Goal: Find specific page/section: Find specific page/section

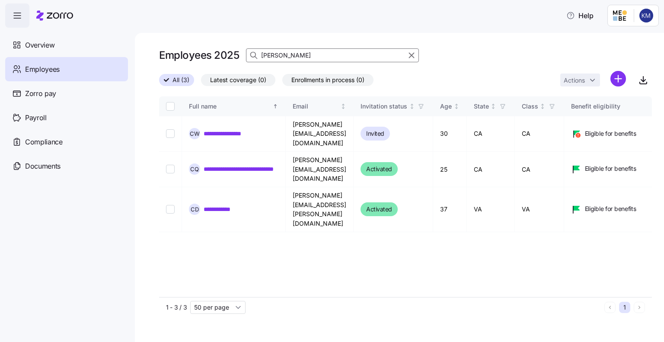
click at [258, 57] on div "[PERSON_NAME]" at bounding box center [332, 55] width 173 height 14
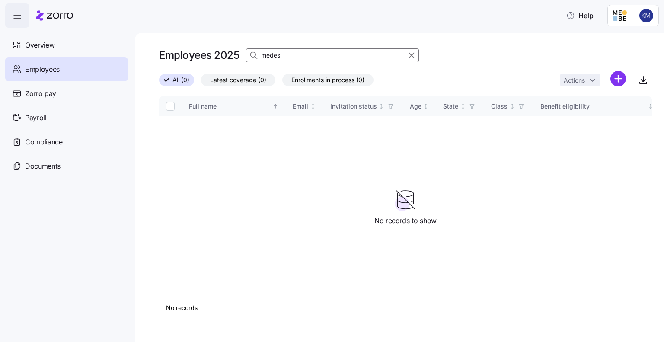
click at [410, 55] on icon "button" at bounding box center [412, 55] width 10 height 10
click at [316, 51] on div "Employees 2025 medes" at bounding box center [405, 55] width 493 height 17
click at [412, 54] on div "Employees 2025 medes" at bounding box center [405, 55] width 493 height 17
